Goal: Check status: Check status

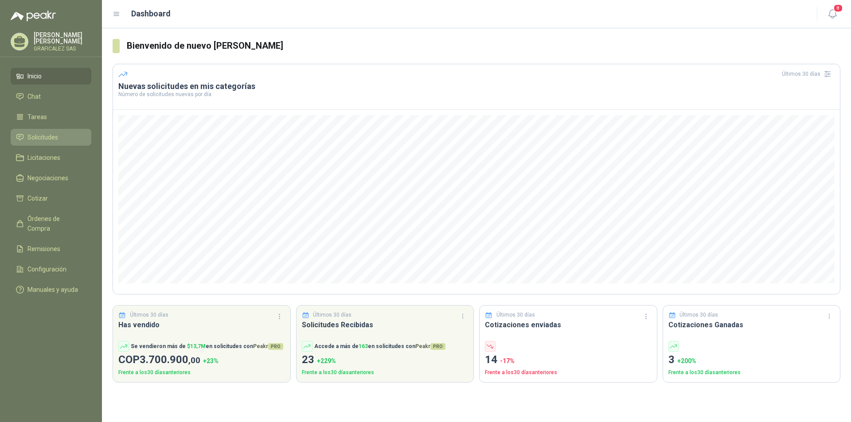
click at [40, 141] on span "Solicitudes" at bounding box center [42, 138] width 31 height 10
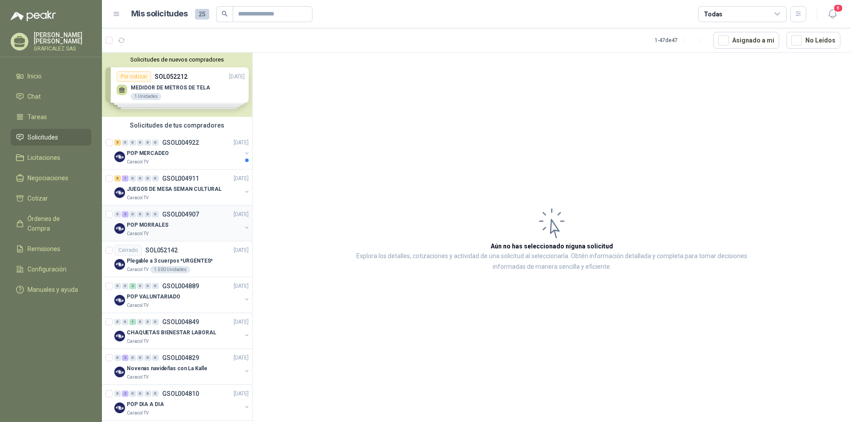
scroll to position [44, 0]
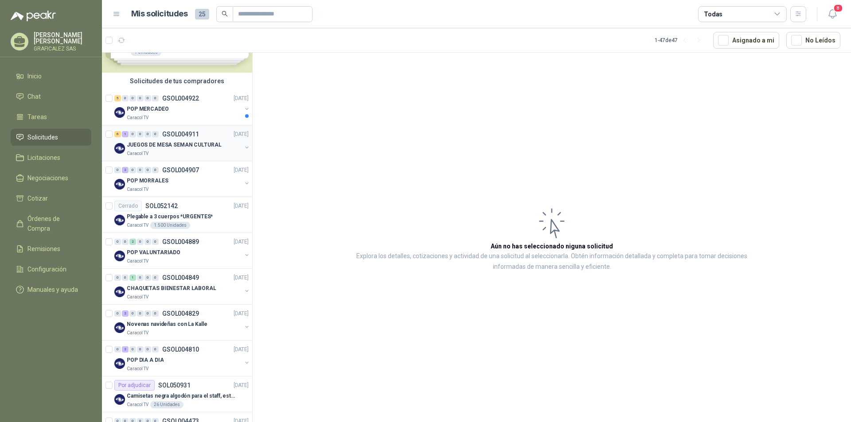
click at [174, 151] on div "Caracol TV" at bounding box center [184, 153] width 115 height 7
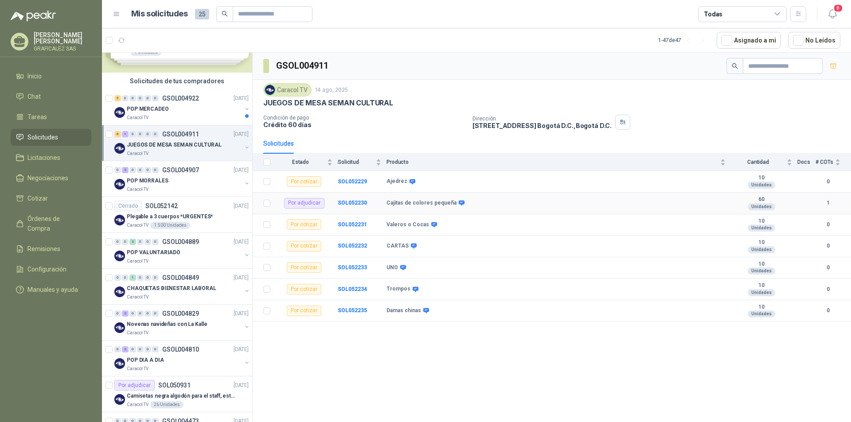
click at [300, 204] on div "Por adjudicar" at bounding box center [304, 203] width 40 height 11
click at [355, 204] on b "SOL052230" at bounding box center [352, 203] width 29 height 6
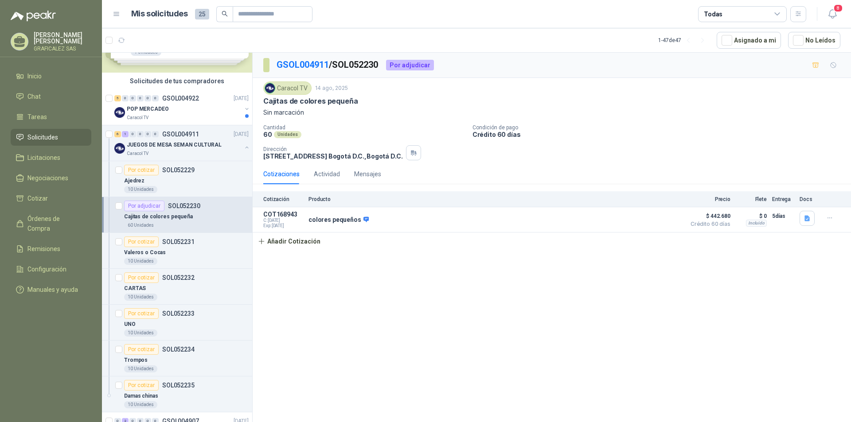
click at [213, 218] on div "Cajitas de colores pequeña" at bounding box center [186, 216] width 125 height 11
click at [273, 214] on p "COT168943" at bounding box center [283, 214] width 40 height 7
click at [647, 220] on icon "button" at bounding box center [646, 220] width 2 height 4
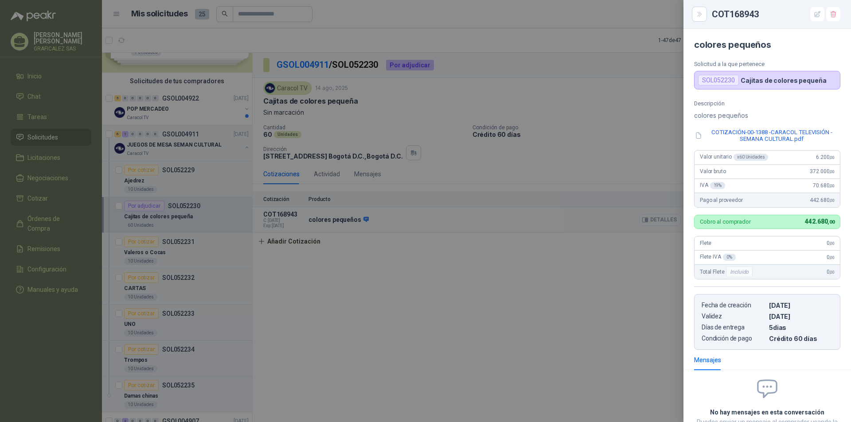
scroll to position [71, 0]
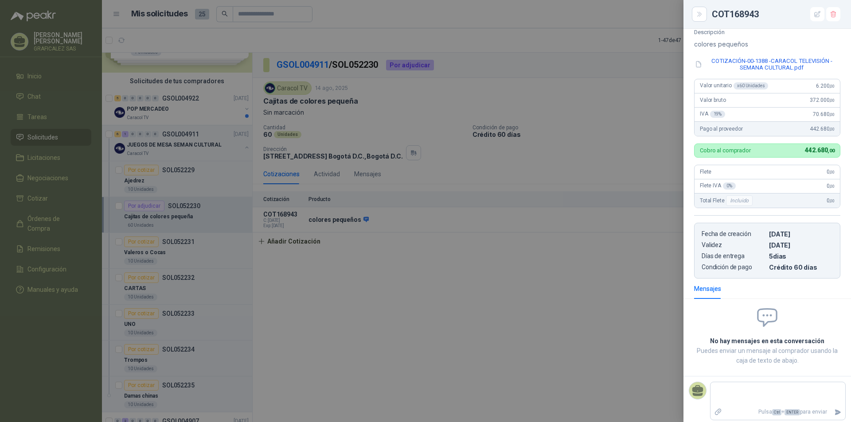
click at [559, 297] on div at bounding box center [425, 211] width 851 height 422
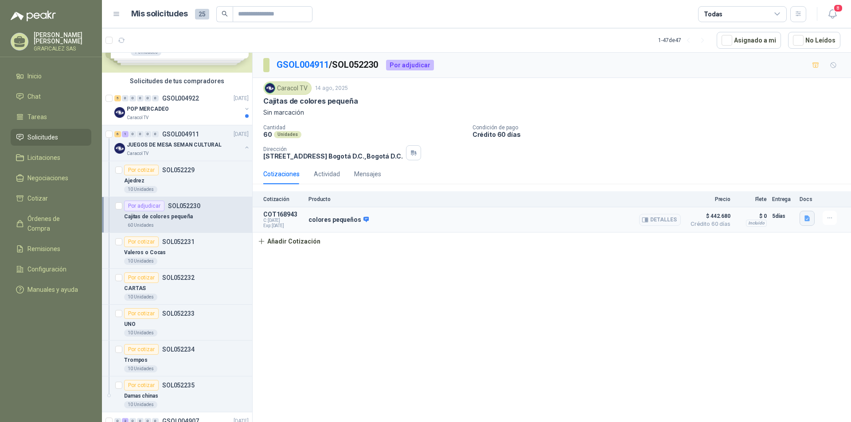
click at [800, 220] on button "button" at bounding box center [807, 218] width 15 height 15
click at [698, 202] on button "COTIZACIÓN-00-1388 -CARACOL TELEVISIÓN -SEMANA CULTURAL.pdf" at bounding box center [711, 199] width 196 height 9
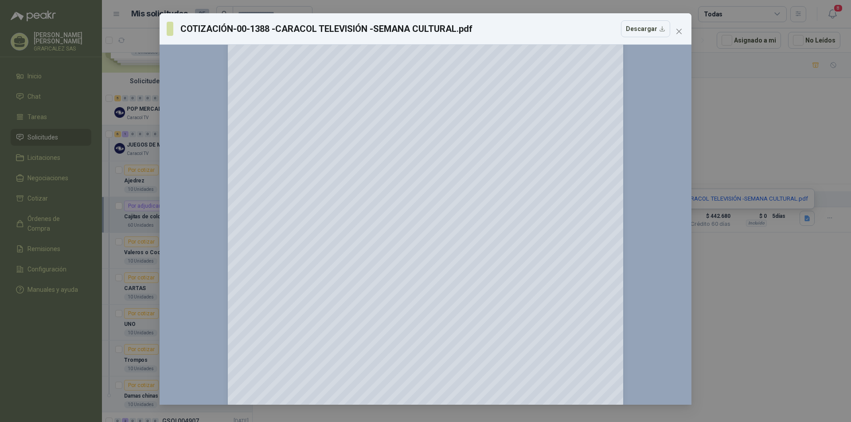
scroll to position [0, 0]
click at [676, 32] on icon "close" at bounding box center [678, 31] width 7 height 7
